Goal: Information Seeking & Learning: Check status

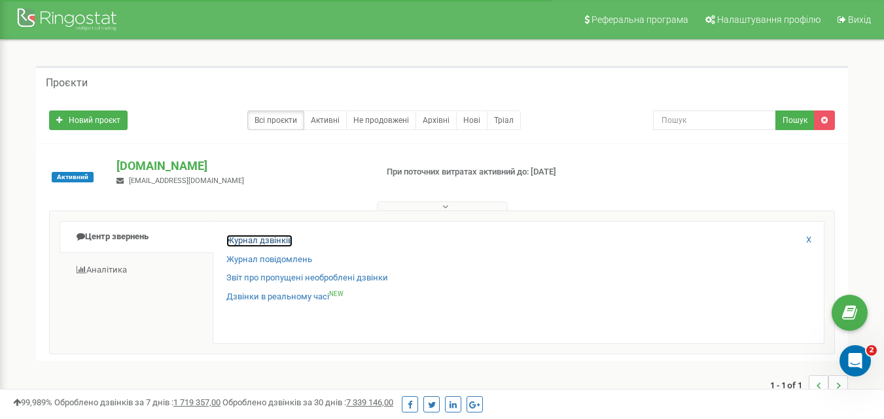
click at [239, 236] on link "Журнал дзвінків" at bounding box center [259, 241] width 66 height 12
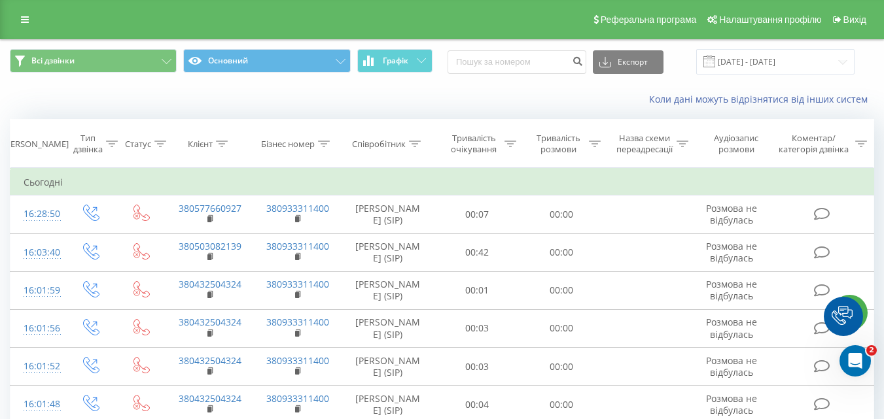
click at [584, 143] on div "Тривалість розмови" at bounding box center [558, 144] width 54 height 22
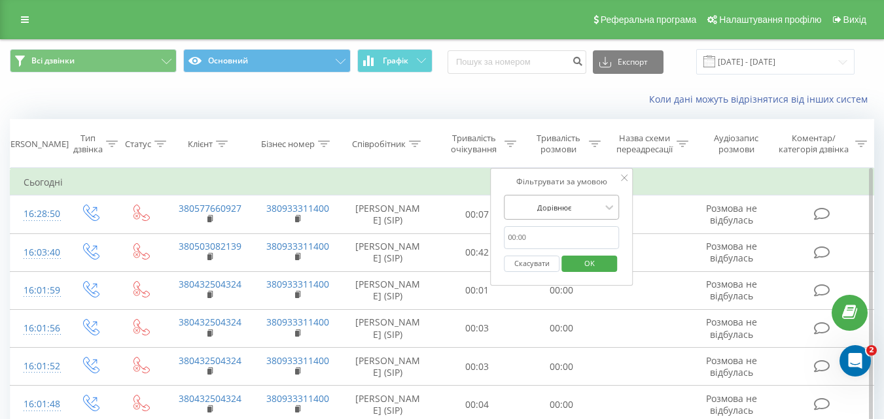
click at [599, 203] on div at bounding box center [554, 207] width 93 height 12
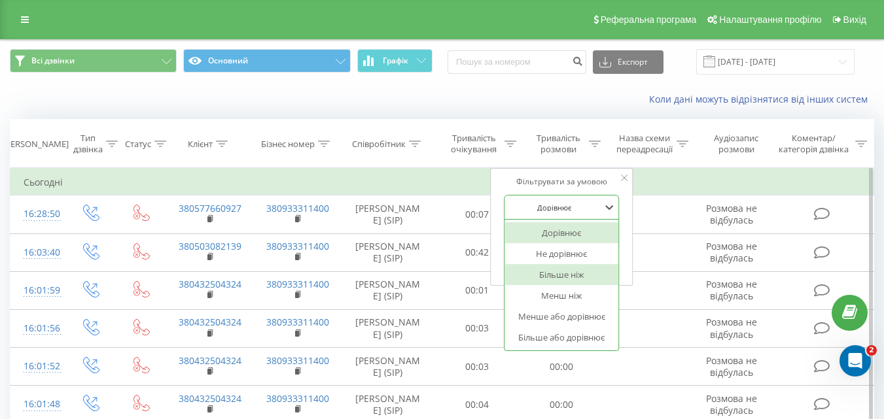
click at [585, 272] on div "Більше ніж" at bounding box center [561, 274] width 114 height 21
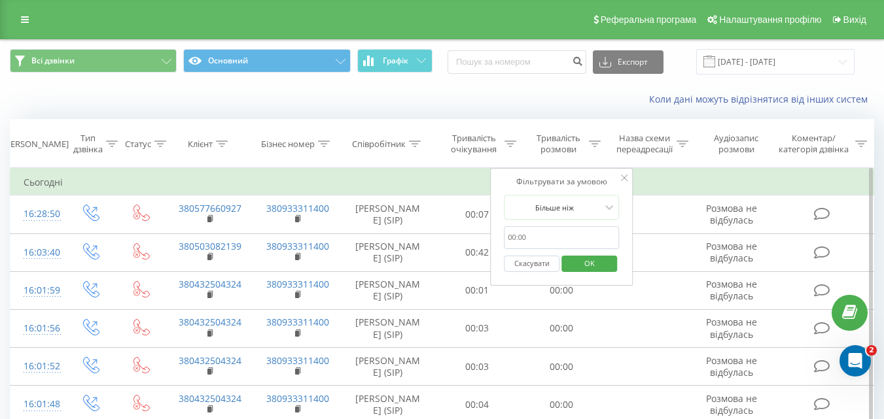
click at [544, 243] on input "text" at bounding box center [561, 237] width 115 height 23
type input "59"
click at [577, 263] on span "OK" at bounding box center [589, 263] width 37 height 20
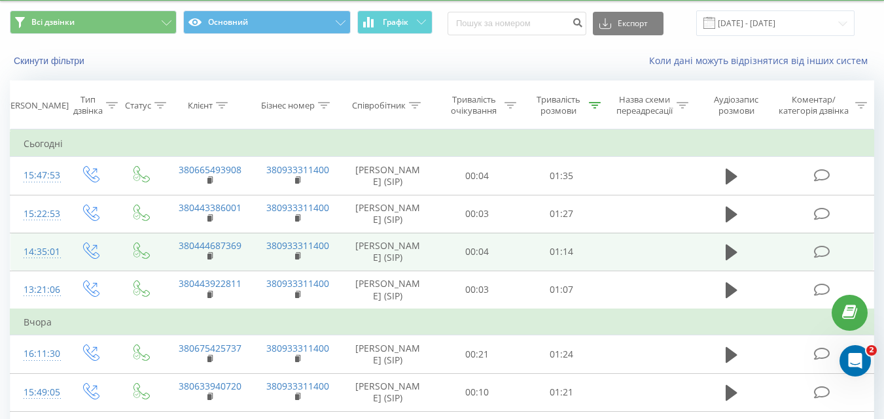
scroll to position [65, 0]
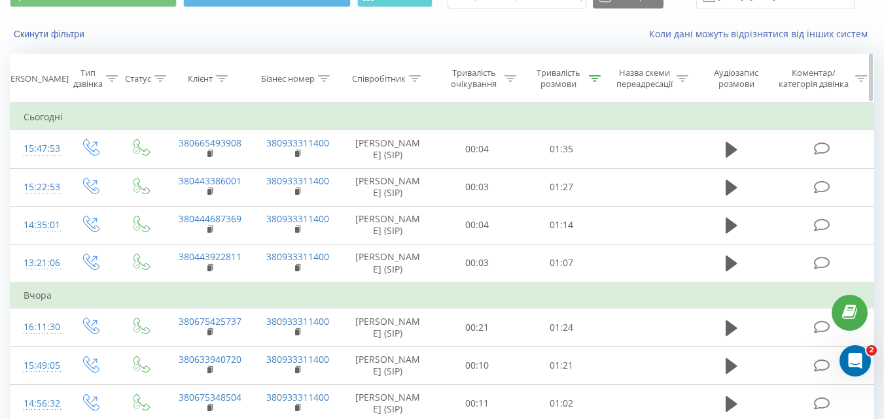
click at [591, 78] on icon at bounding box center [595, 78] width 12 height 7
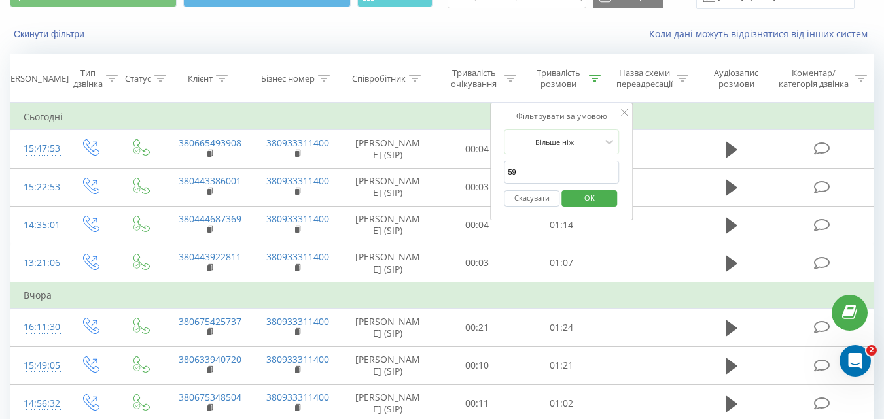
click at [579, 201] on span "OK" at bounding box center [589, 198] width 37 height 20
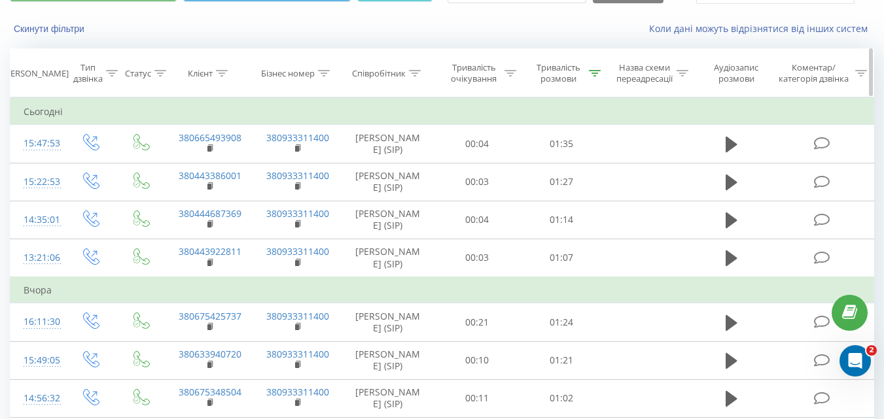
scroll to position [0, 0]
